Goal: Information Seeking & Learning: Check status

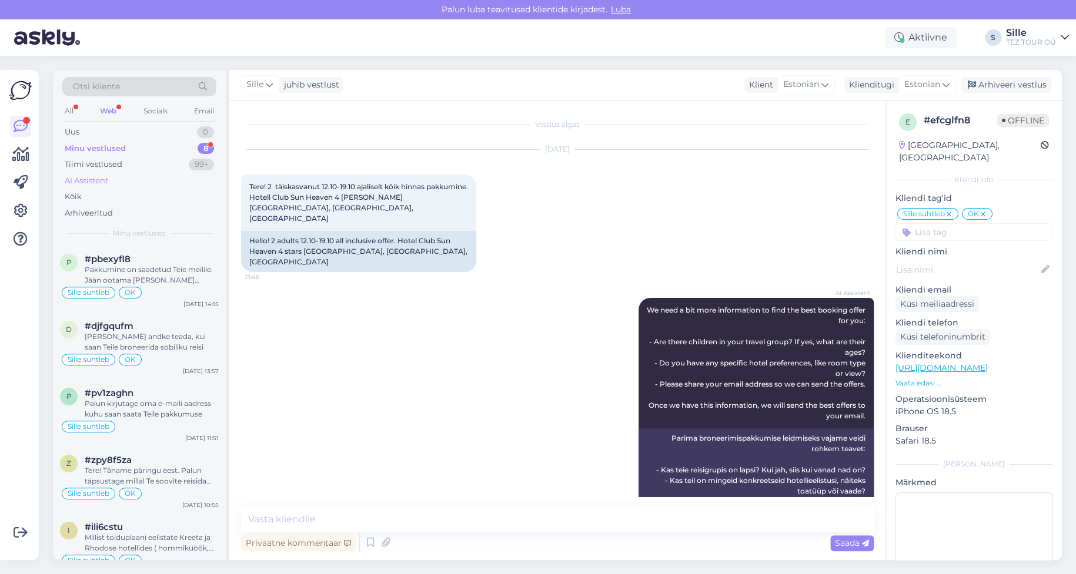
scroll to position [388, 0]
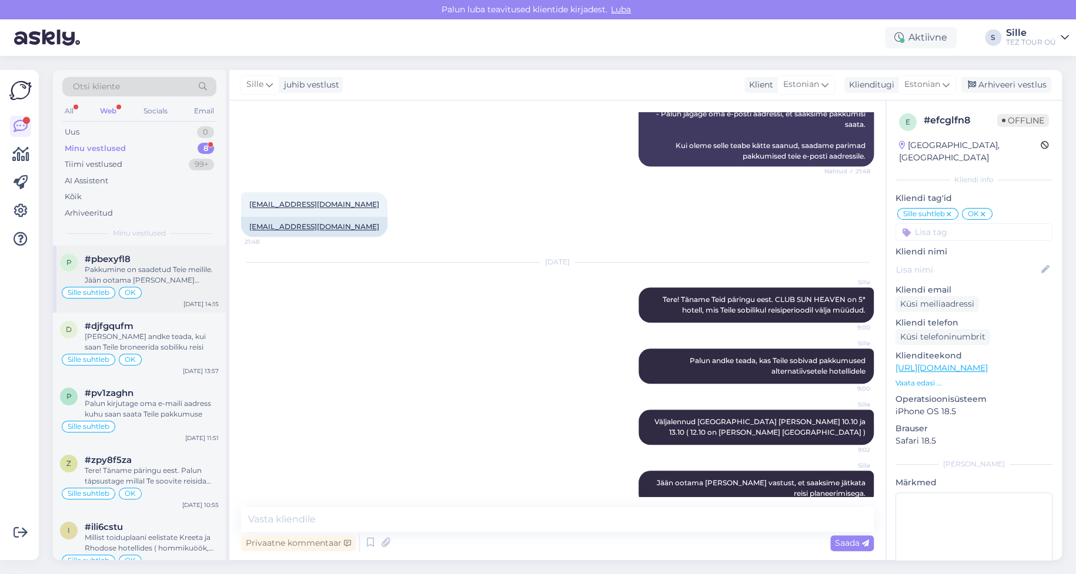
click at [153, 282] on div "Pakkumine on saadetud Teie meilile. Jään ootama [PERSON_NAME] vastust Teie andm…" at bounding box center [152, 275] width 134 height 21
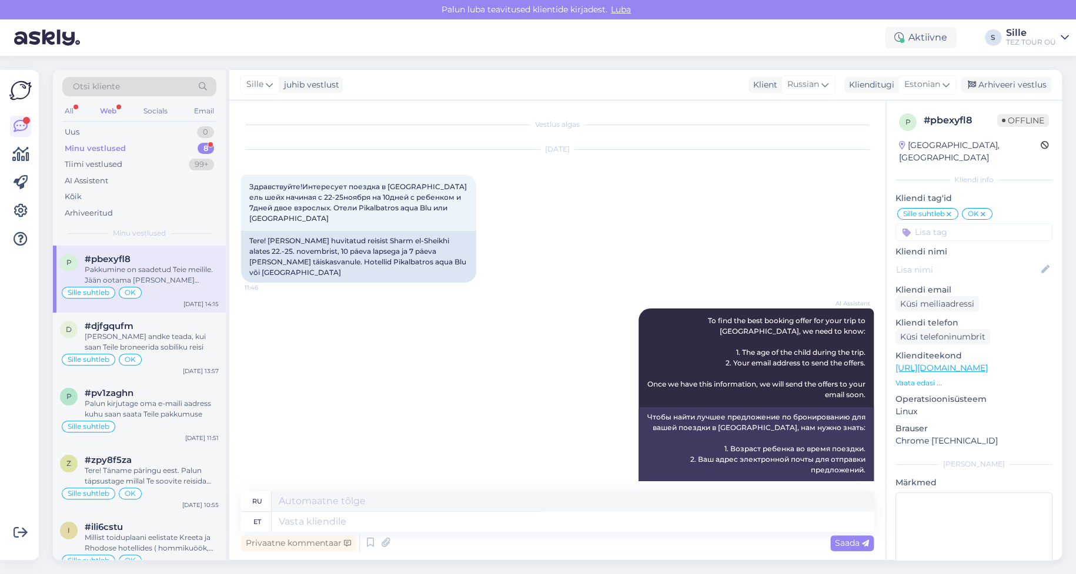
scroll to position [692, 0]
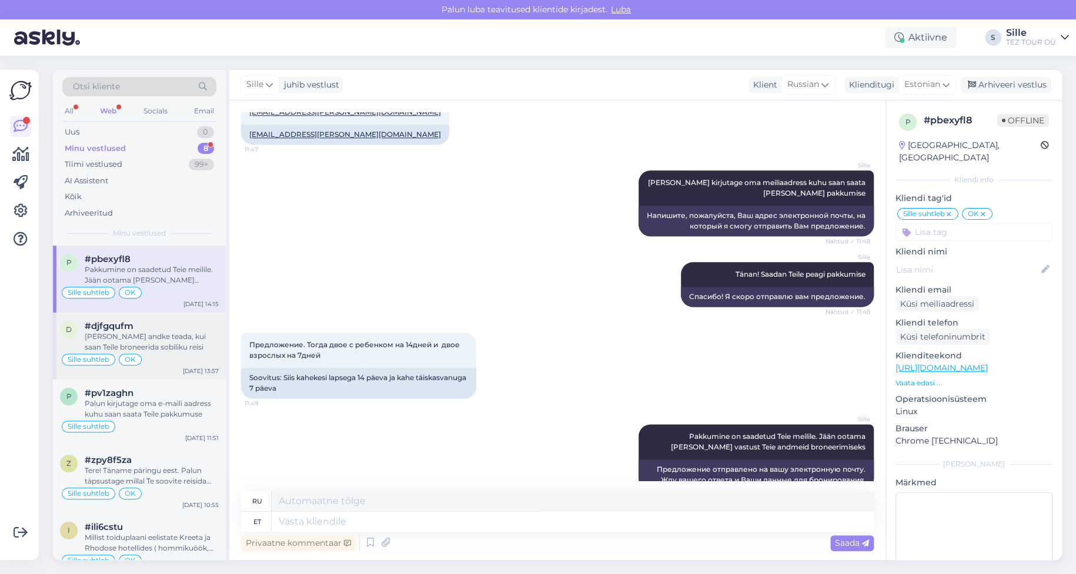
click at [132, 340] on div "[PERSON_NAME] andke teada, kui saan Teile broneerida sobiliku reisi" at bounding box center [152, 342] width 134 height 21
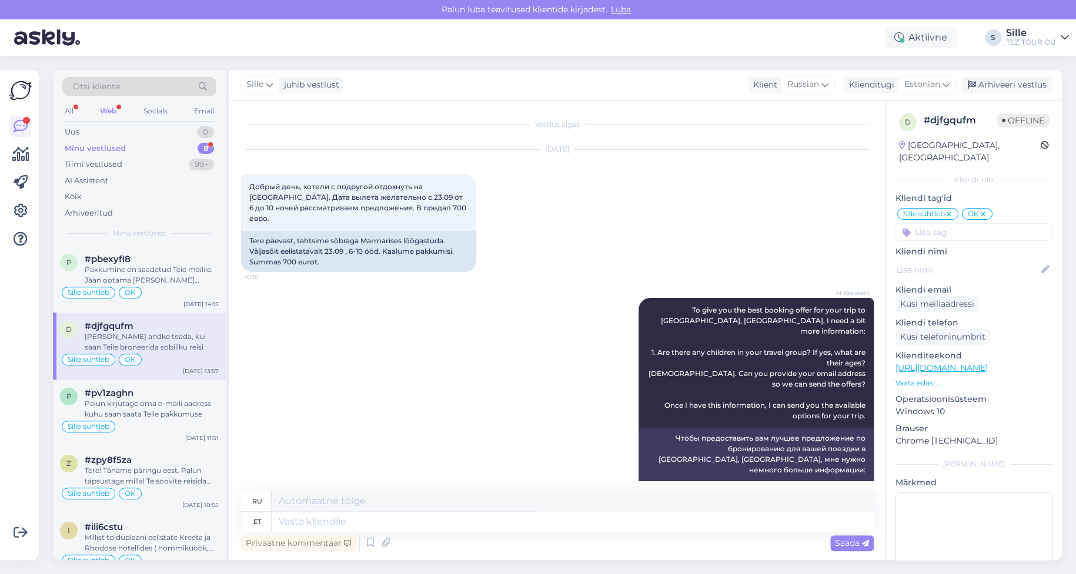
scroll to position [2193, 0]
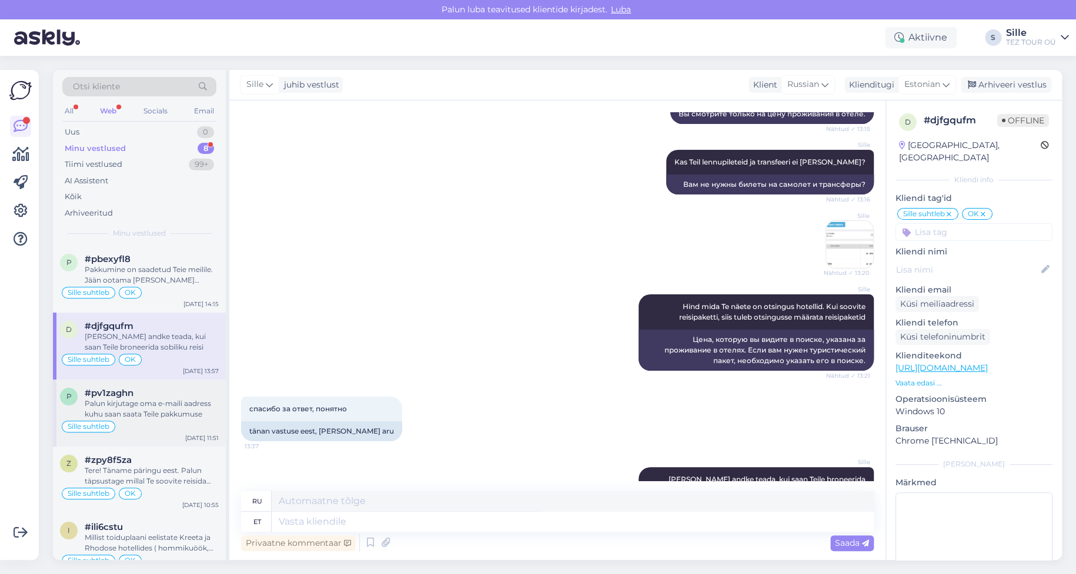
click at [136, 423] on div "Sille suhtleb" at bounding box center [139, 427] width 159 height 14
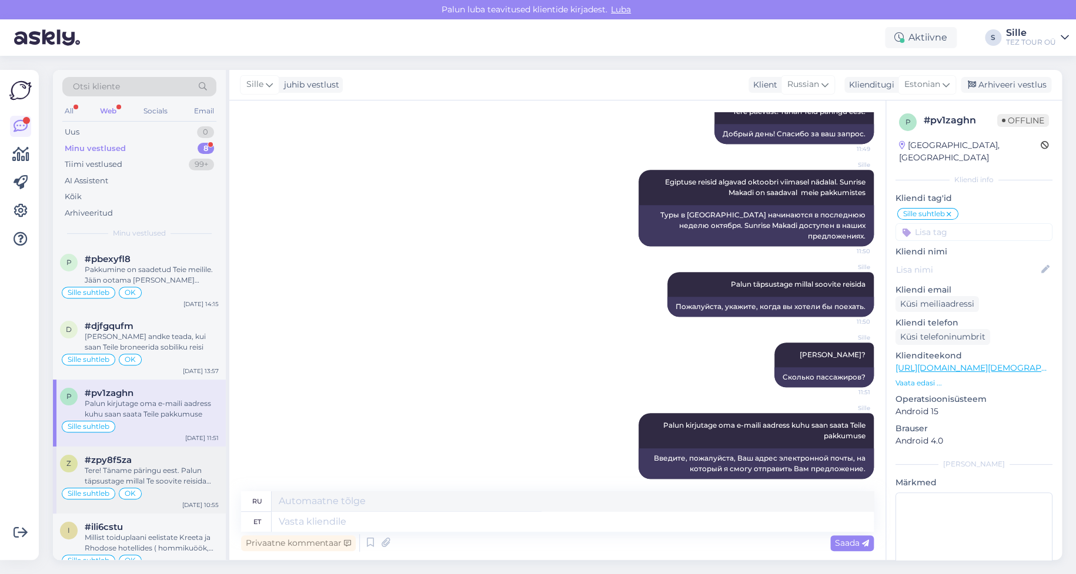
click at [138, 473] on div "Tere! Täname päringu eest. Palun täpsustage millal Te soovite reisida Türki" at bounding box center [152, 476] width 134 height 21
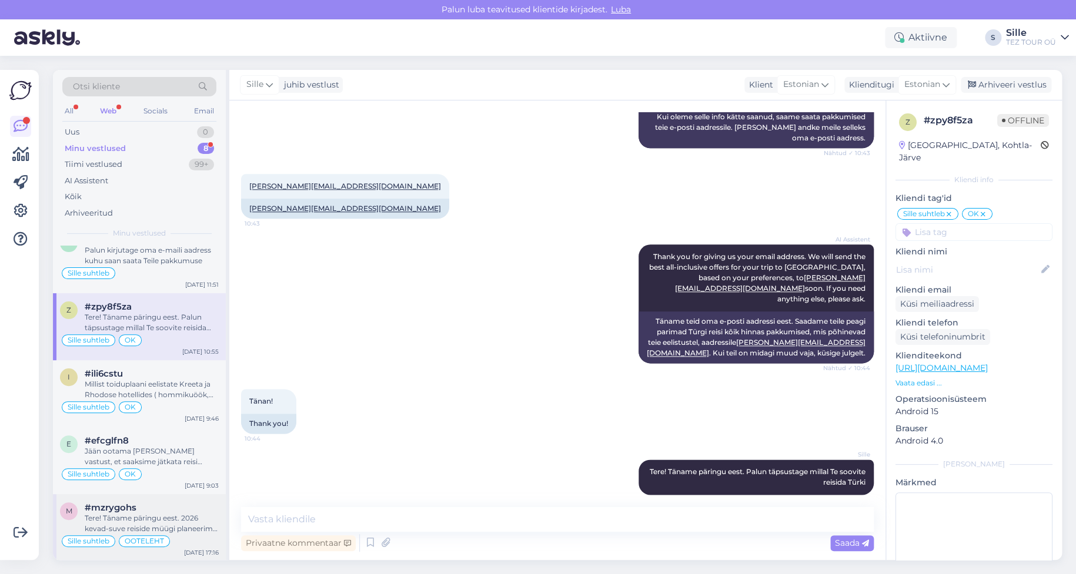
scroll to position [220, 0]
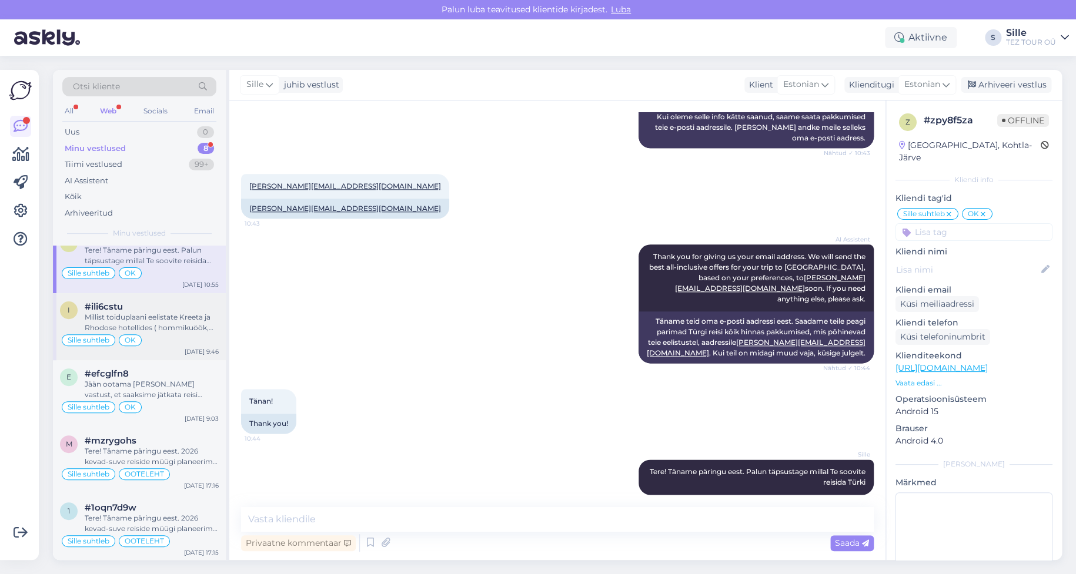
click at [160, 324] on div "Millist toiduplaani eelistate Kreeta ja Rhodose hotellides ( hommikuöök, hommik…" at bounding box center [152, 322] width 134 height 21
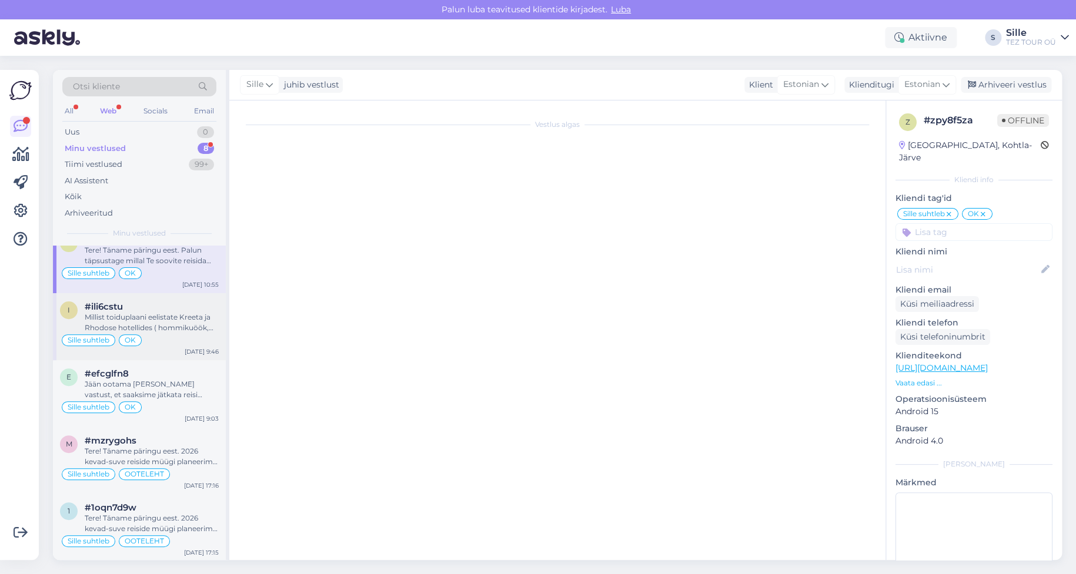
scroll to position [887, 0]
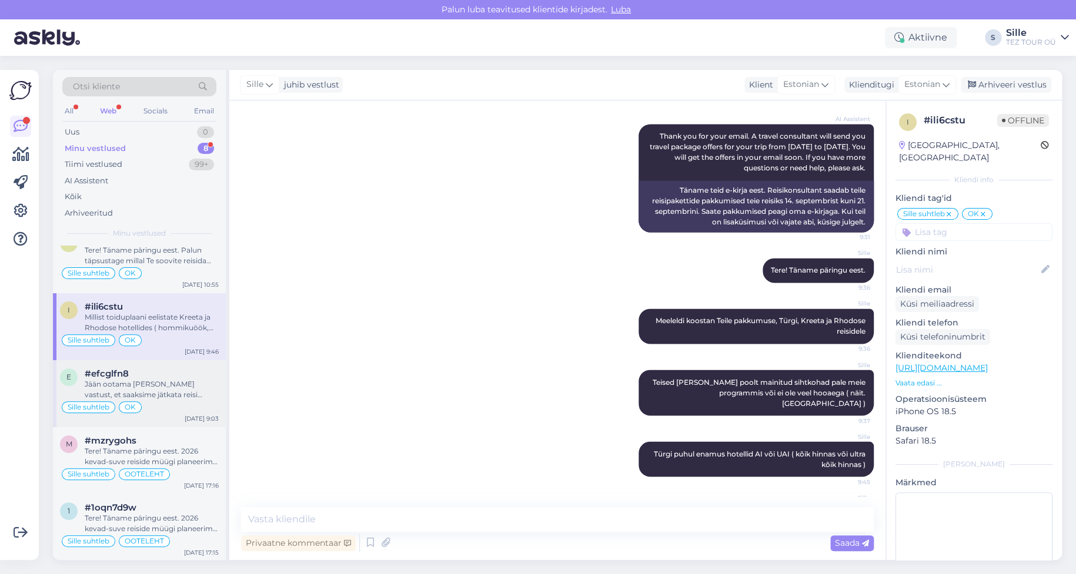
click at [180, 387] on div "Jään ootama [PERSON_NAME] vastust, et saaksime jätkata reisi planeerimisega." at bounding box center [152, 389] width 134 height 21
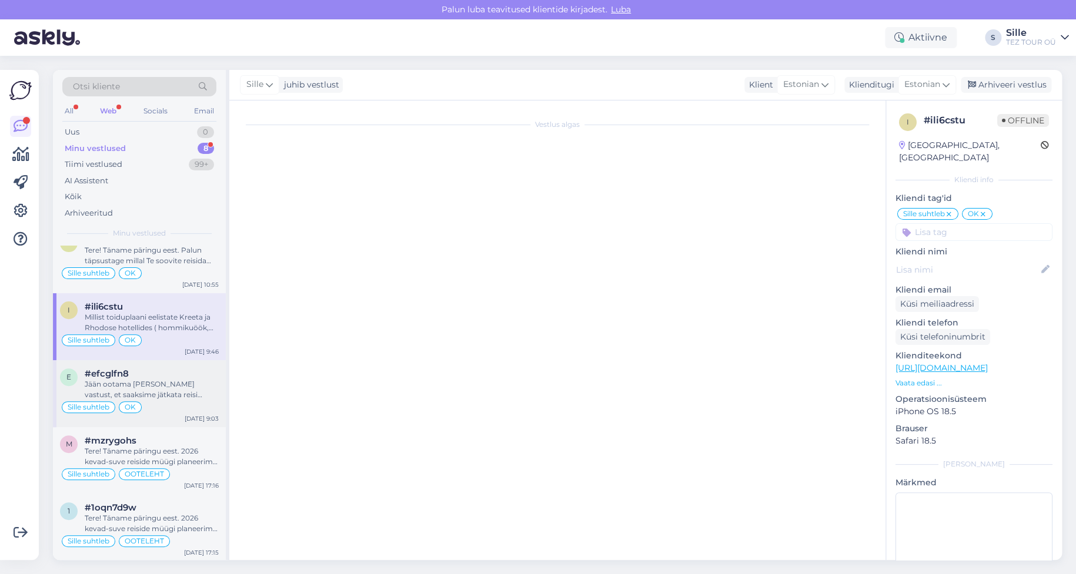
scroll to position [388, 0]
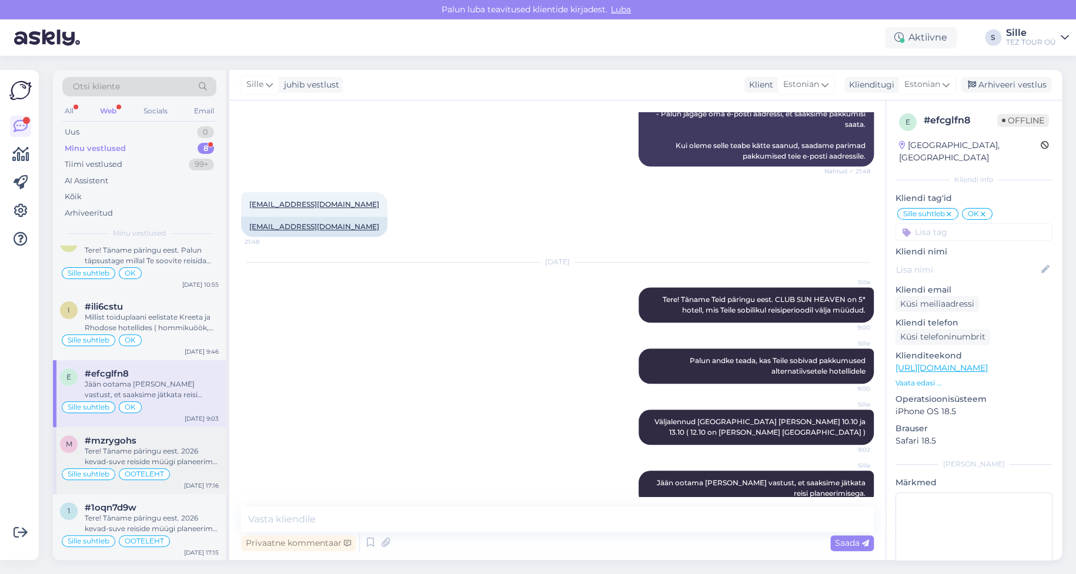
click at [102, 469] on div "Sille suhtleb" at bounding box center [88, 475] width 53 height 12
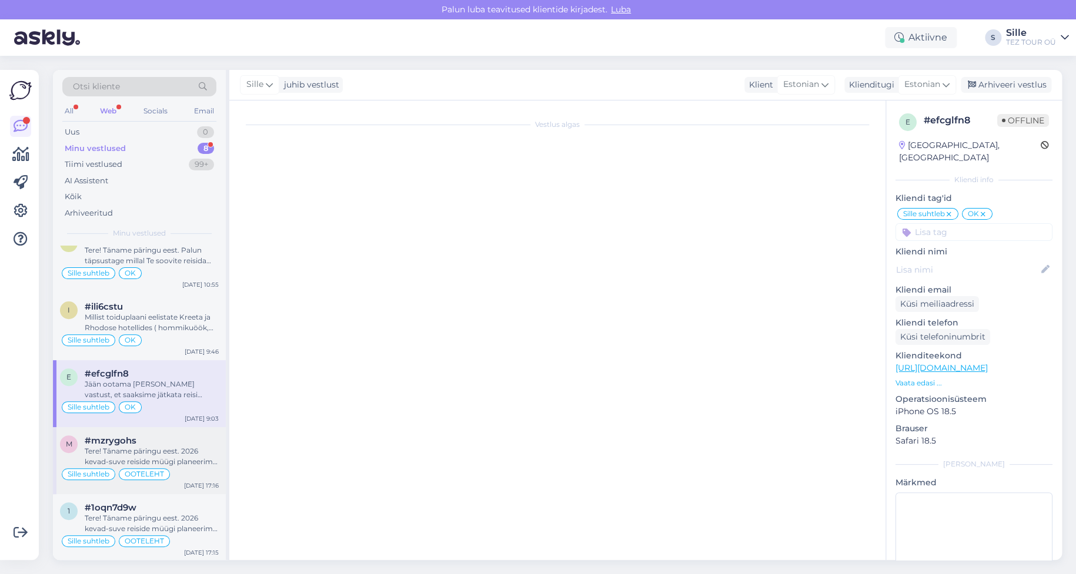
scroll to position [635, 0]
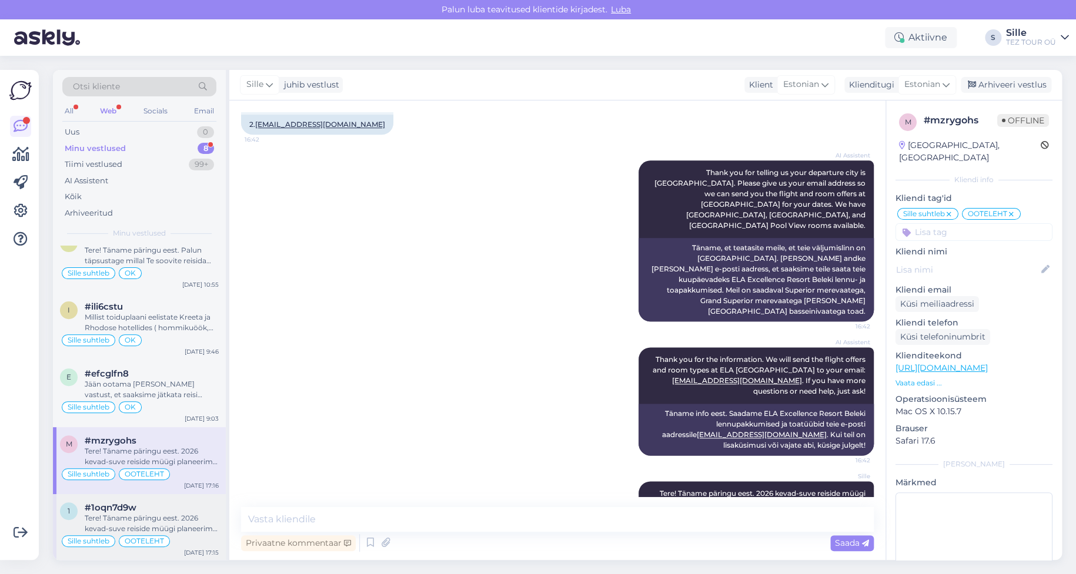
click at [136, 515] on div "Tere! Täname päringu eest. 2026 kevad-suve reiside müügi planeerime avada oktoo…" at bounding box center [152, 523] width 134 height 21
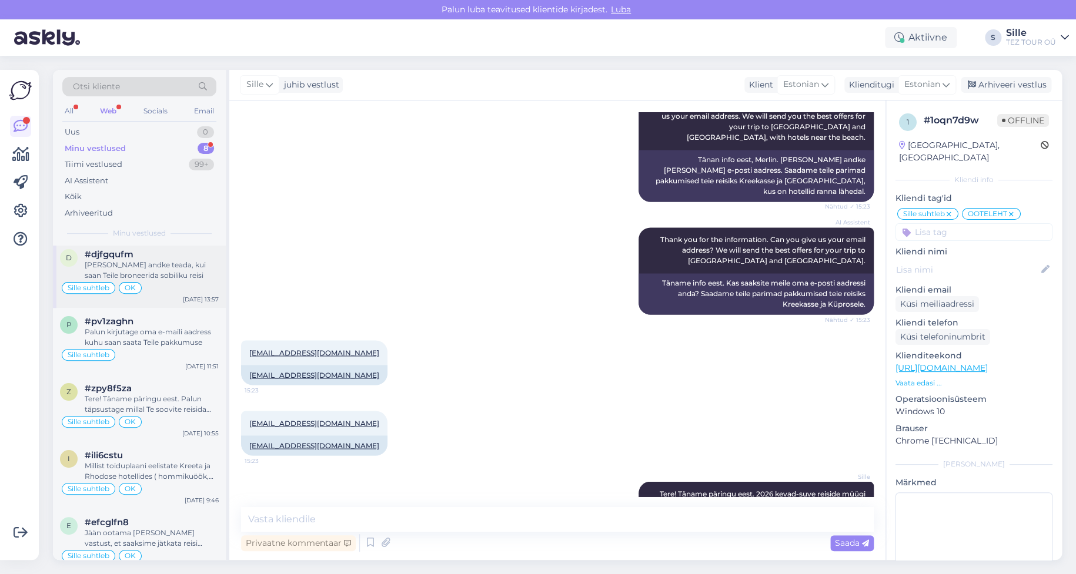
scroll to position [0, 0]
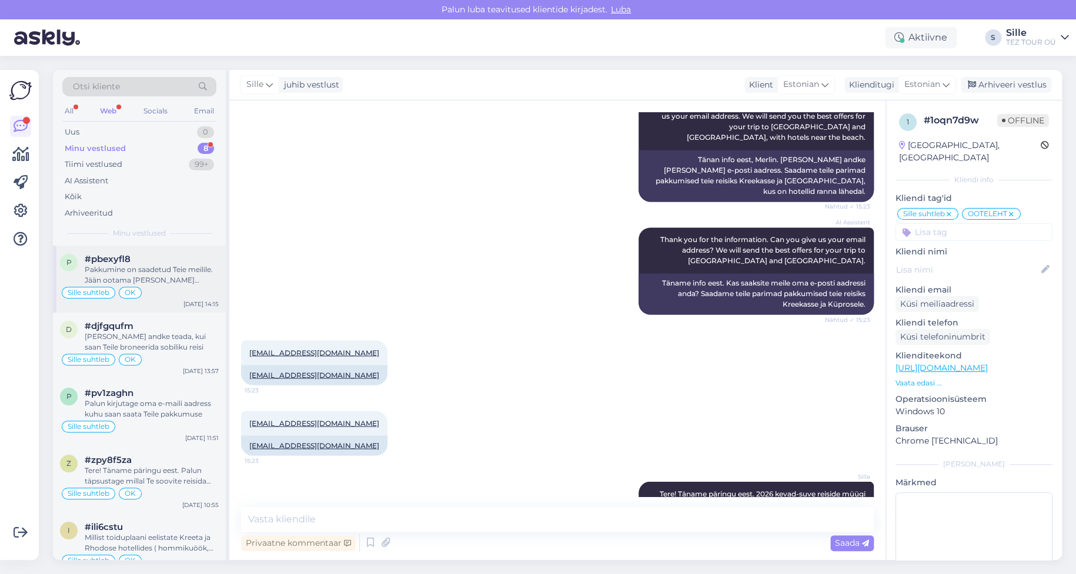
click at [151, 272] on div "Pakkumine on saadetud Teie meilile. Jään ootama [PERSON_NAME] vastust Teie andm…" at bounding box center [152, 275] width 134 height 21
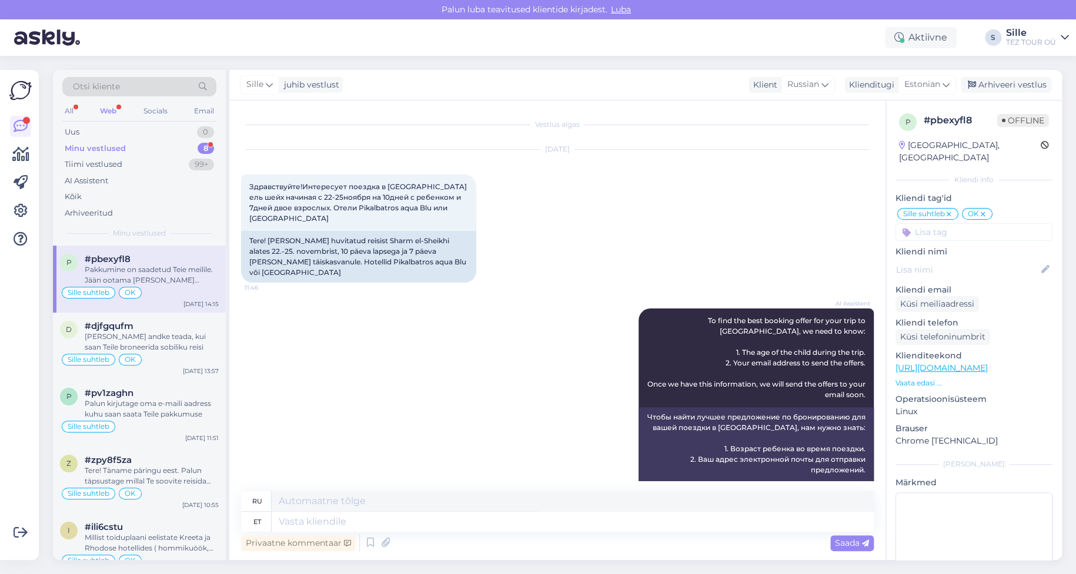
scroll to position [692, 0]
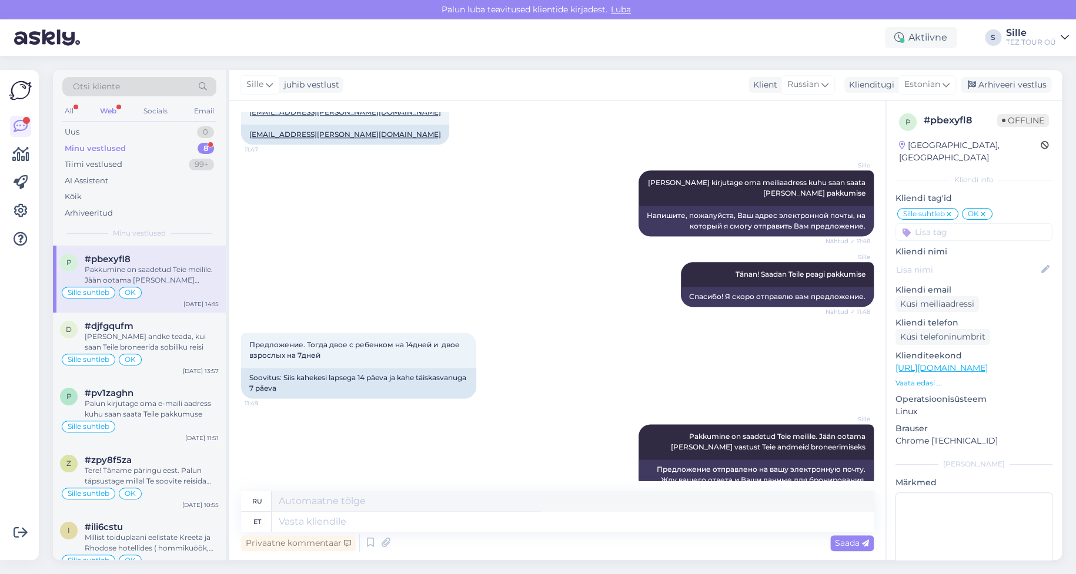
click at [121, 144] on div "Minu vestlused" at bounding box center [95, 149] width 61 height 12
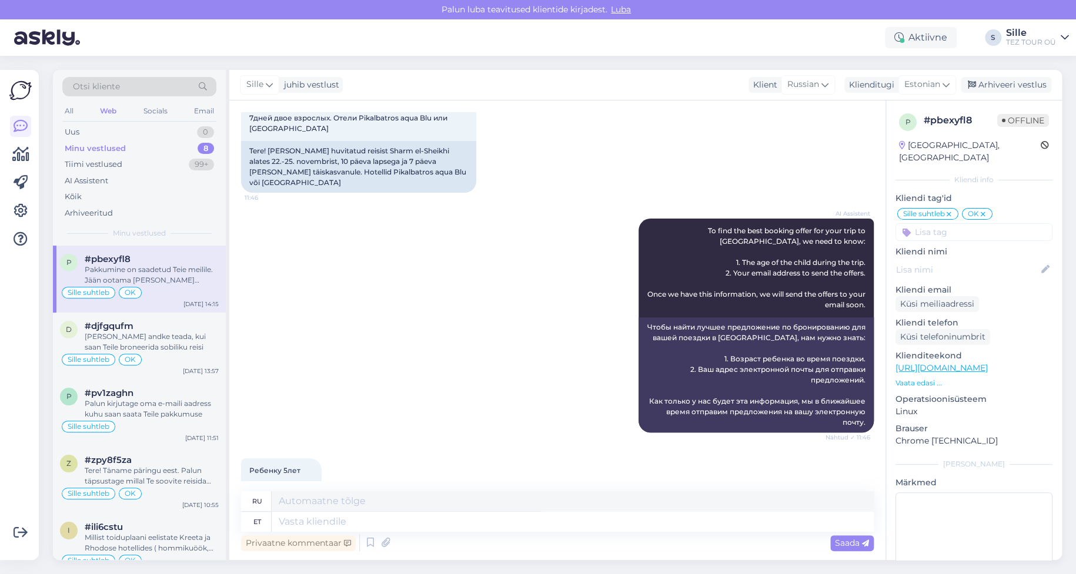
scroll to position [118, 0]
